Goal: Task Accomplishment & Management: Complete application form

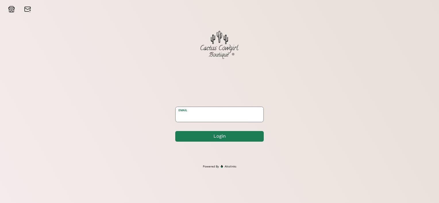
click at [214, 120] on input "email" at bounding box center [219, 114] width 88 height 15
click at [237, 136] on button "Login" at bounding box center [220, 136] width 88 height 12
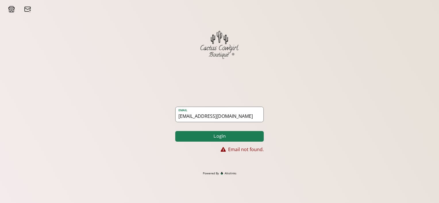
drag, startPoint x: 234, startPoint y: 120, endPoint x: 215, endPoint y: 115, distance: 18.9
click at [234, 120] on input "northerncowgirlandcompany@gmail.com" at bounding box center [219, 114] width 88 height 15
drag, startPoint x: 178, startPoint y: 115, endPoint x: 277, endPoint y: 115, distance: 98.5
click at [277, 115] on div "email northerncowgirlandcompany@gmail.com Login Email not found." at bounding box center [219, 125] width 439 height 92
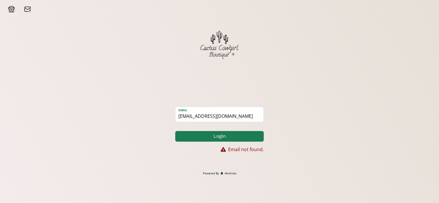
type input "o"
type input "cowgirlbelle52@gmail.com"
click at [236, 140] on button "Login" at bounding box center [220, 136] width 88 height 12
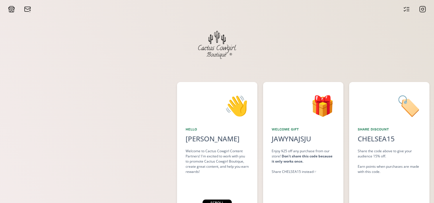
click at [408, 9] on icon at bounding box center [408, 9] width 2 height 0
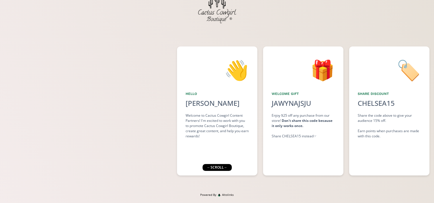
scroll to position [44, 0]
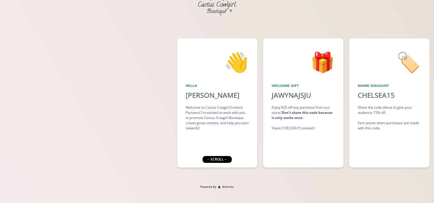
click at [225, 159] on div "← scroll →" at bounding box center [216, 159] width 29 height 7
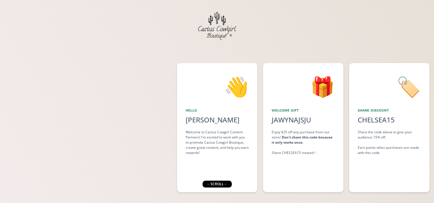
scroll to position [0, 0]
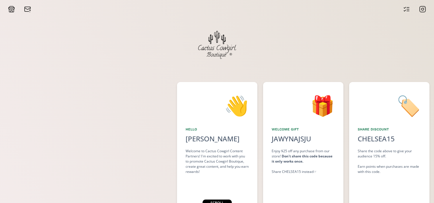
drag, startPoint x: 306, startPoint y: 0, endPoint x: 293, endPoint y: 12, distance: 17.5
click at [293, 12] on div at bounding box center [217, 6] width 434 height 13
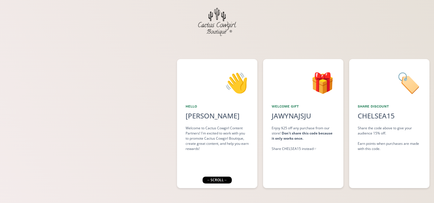
scroll to position [44, 0]
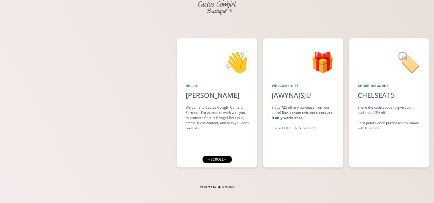
click at [221, 161] on div "← scroll →" at bounding box center [216, 159] width 29 height 7
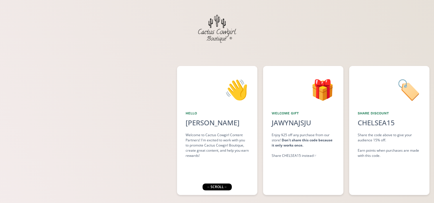
scroll to position [0, 0]
